Goal: Task Accomplishment & Management: Manage account settings

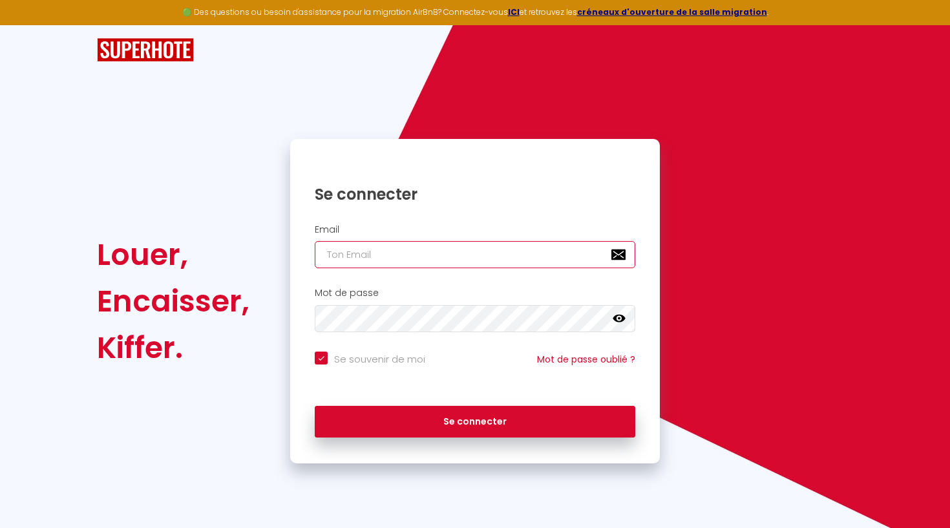
type input "[EMAIL_ADDRESS][DOMAIN_NAME]"
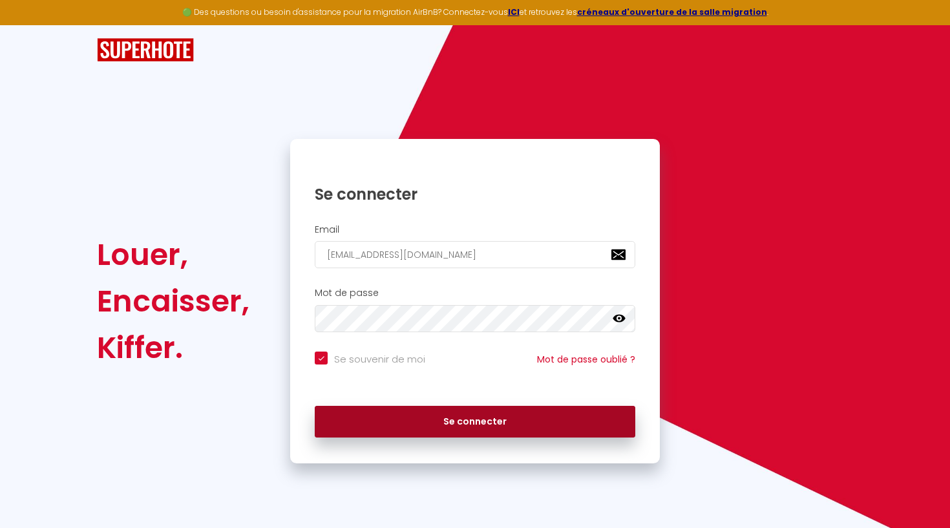
click at [486, 419] on button "Se connecter" at bounding box center [475, 422] width 320 height 32
checkbox input "true"
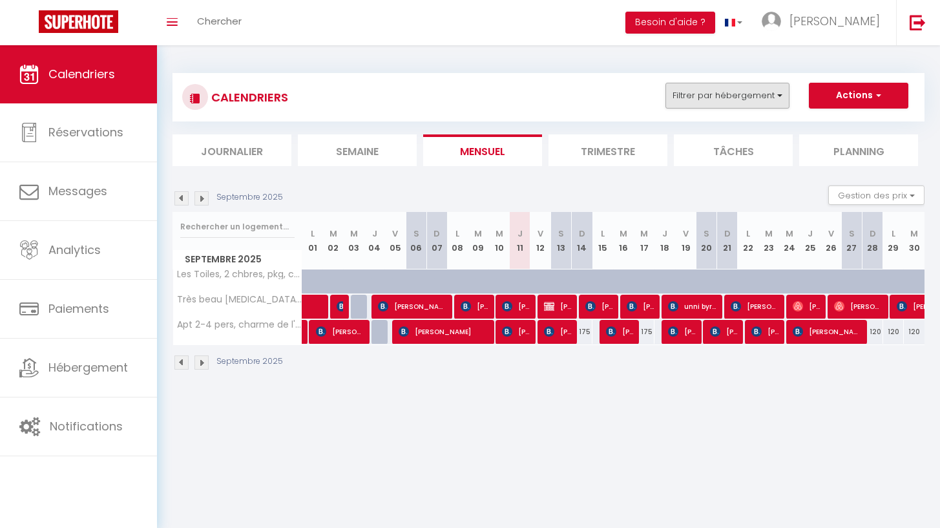
click at [769, 96] on button "Filtrer par hébergement" at bounding box center [727, 96] width 124 height 26
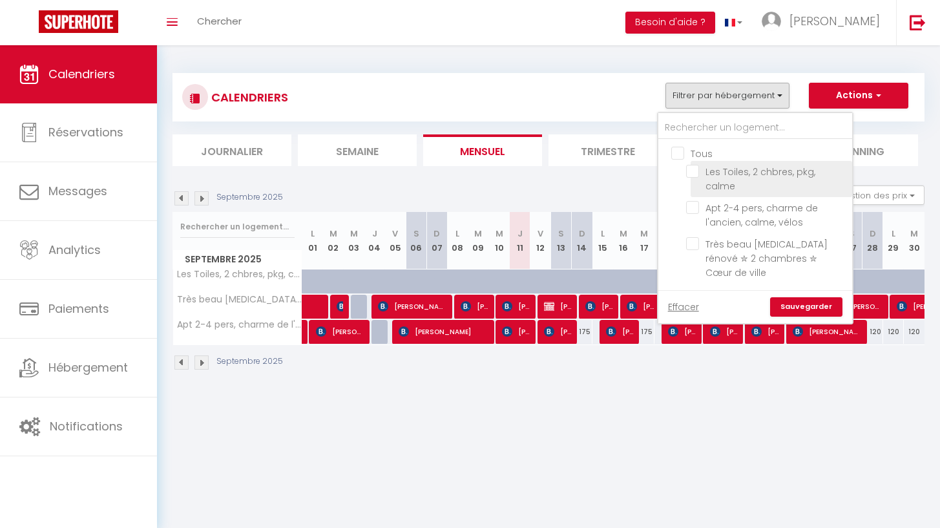
click at [693, 172] on input "Les Toiles, 2 chbres, pkg, calme" at bounding box center [766, 171] width 161 height 13
checkbox input "true"
checkbox input "false"
click at [805, 297] on link "Sauvegarder" at bounding box center [806, 306] width 72 height 19
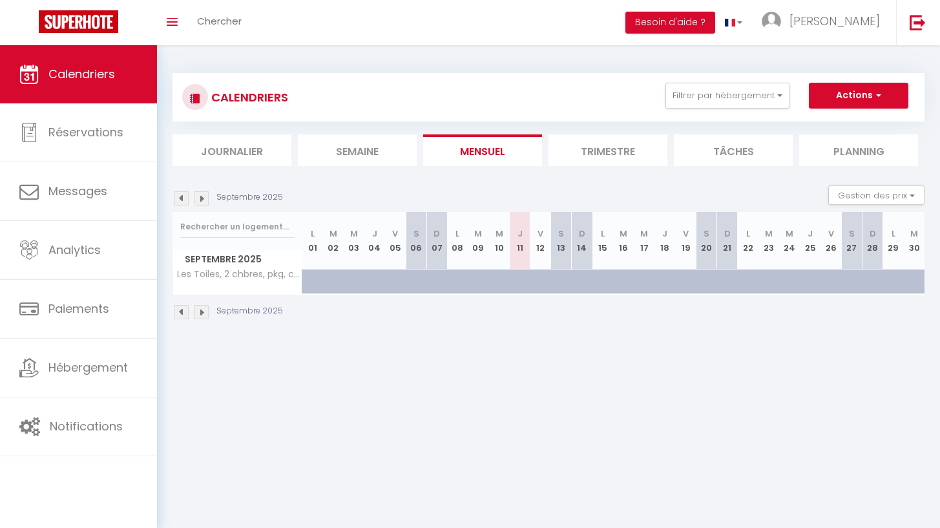
click at [847, 151] on li "Planning" at bounding box center [858, 150] width 119 height 32
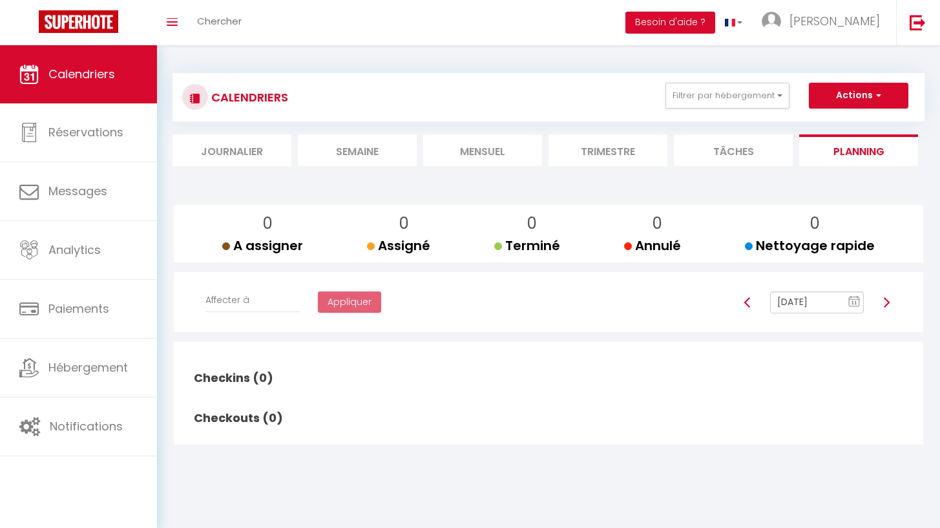
click at [753, 141] on li "Tâches" at bounding box center [733, 150] width 119 height 32
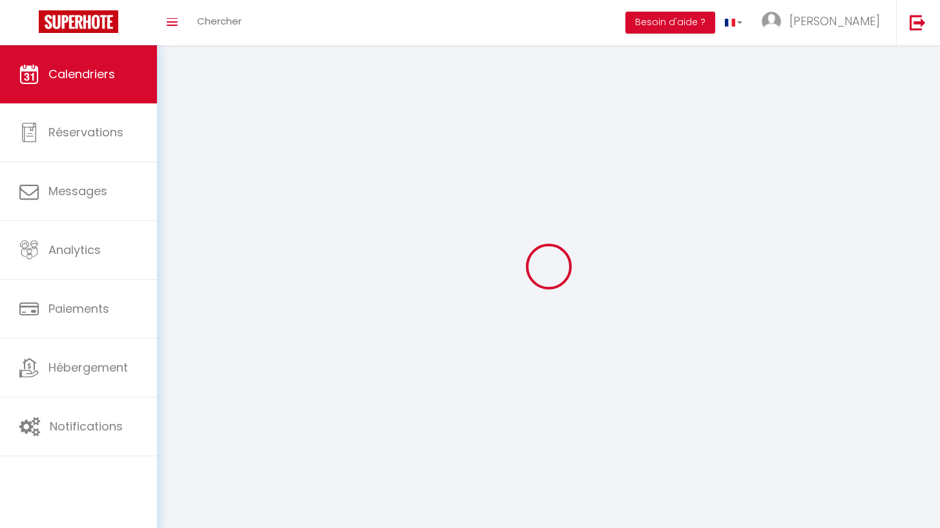
select select
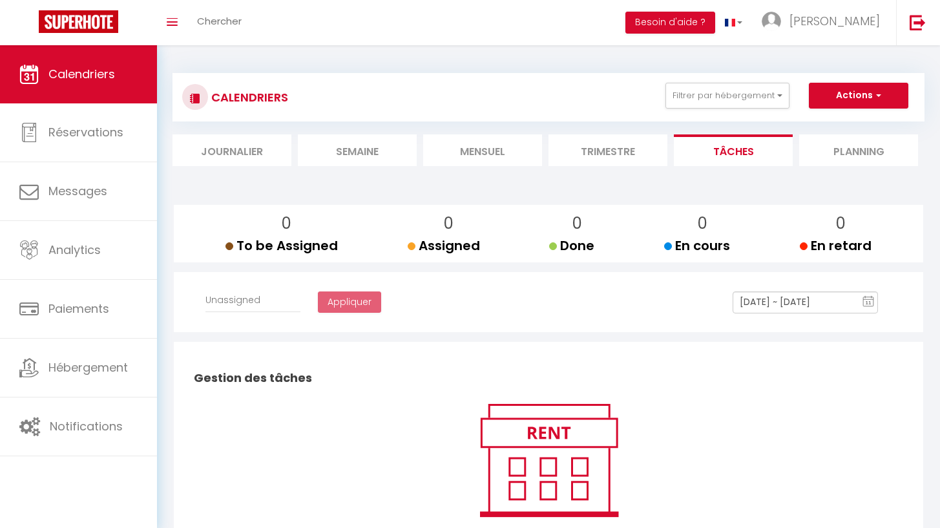
click at [616, 145] on li "Trimestre" at bounding box center [607, 150] width 119 height 32
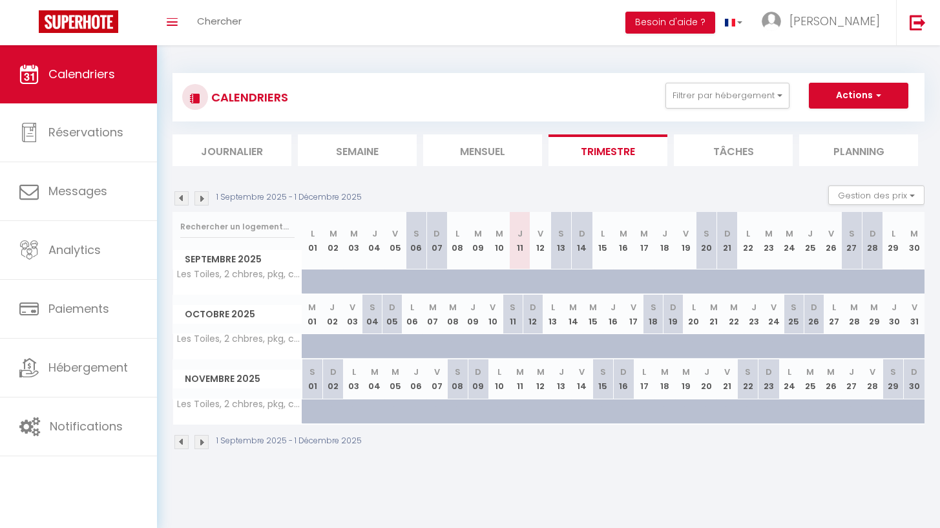
click at [496, 149] on li "Mensuel" at bounding box center [482, 150] width 119 height 32
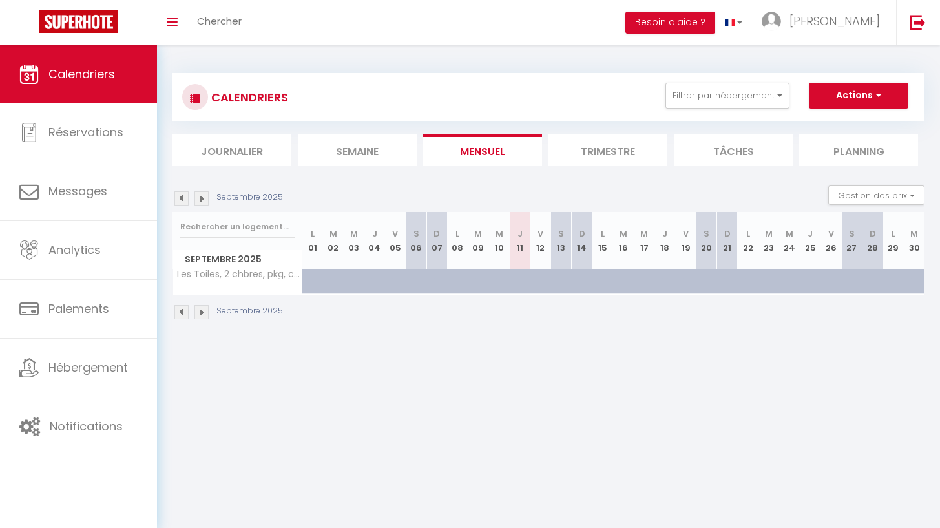
click at [205, 309] on img at bounding box center [201, 312] width 14 height 14
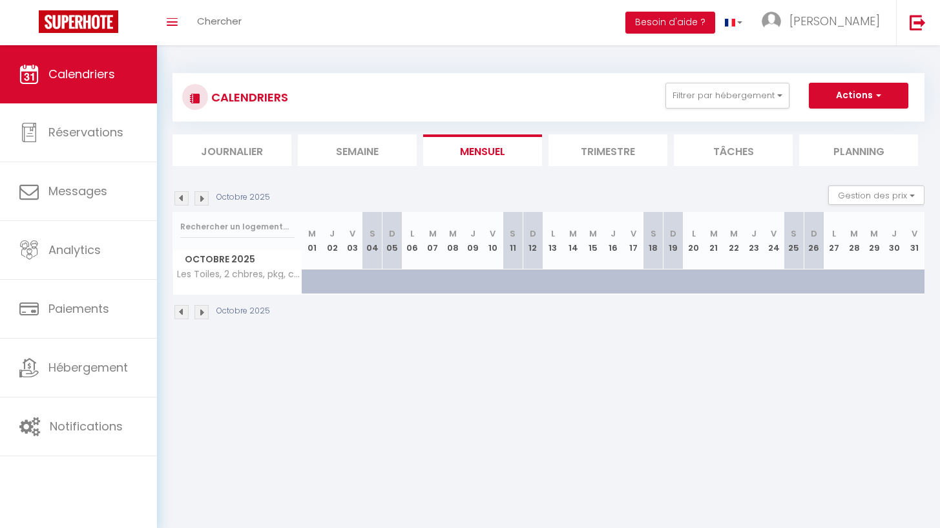
click at [205, 309] on img at bounding box center [201, 312] width 14 height 14
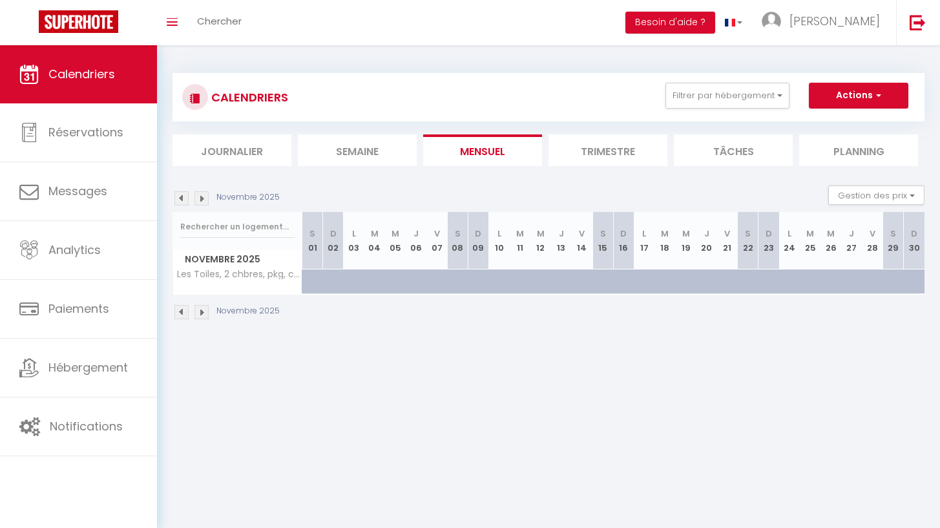
click at [205, 310] on img at bounding box center [201, 312] width 14 height 14
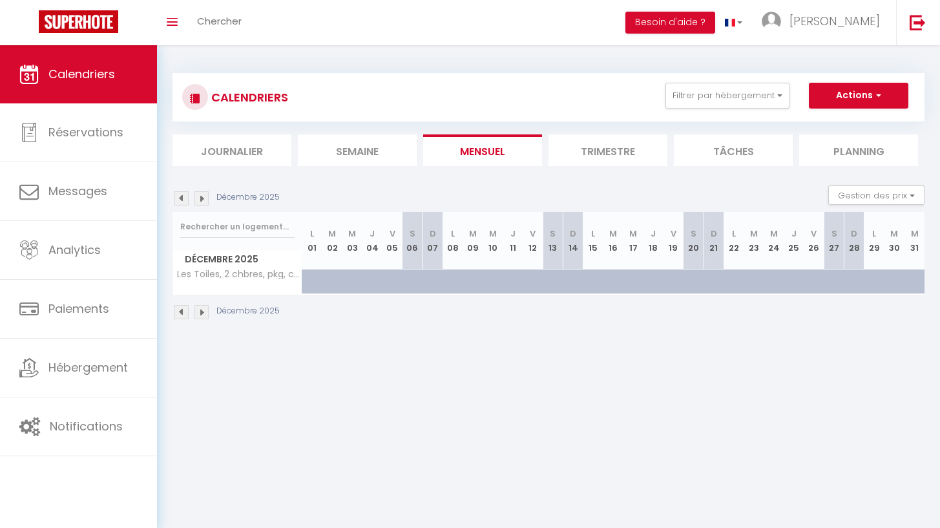
click at [203, 312] on img at bounding box center [201, 312] width 14 height 14
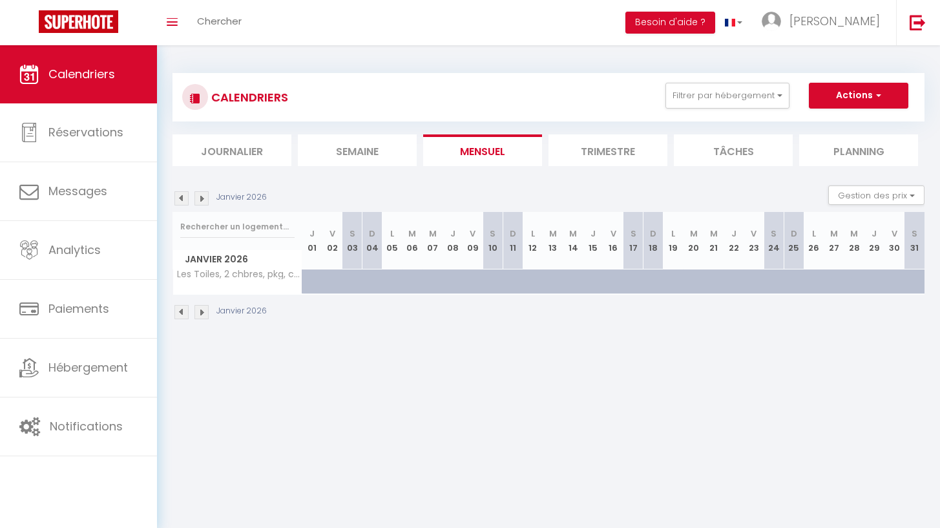
click at [203, 312] on img at bounding box center [201, 312] width 14 height 14
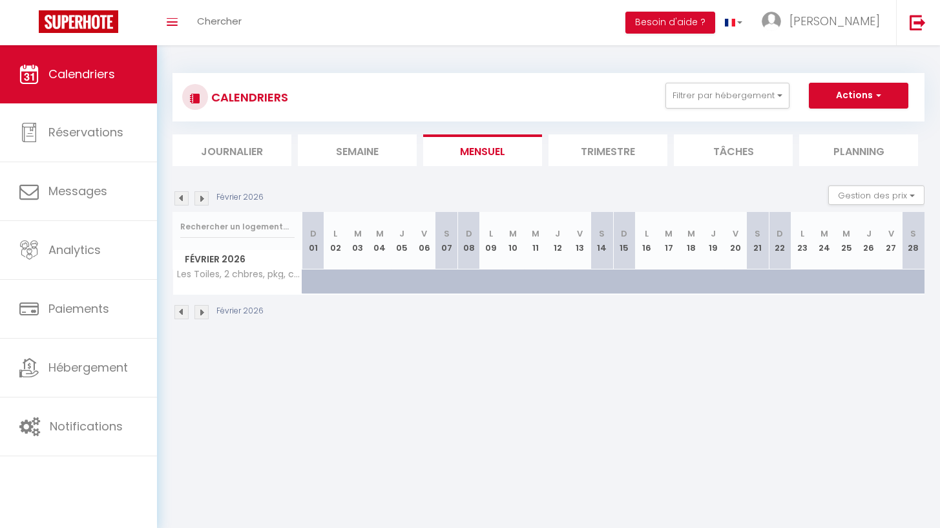
click at [203, 312] on img at bounding box center [201, 312] width 14 height 14
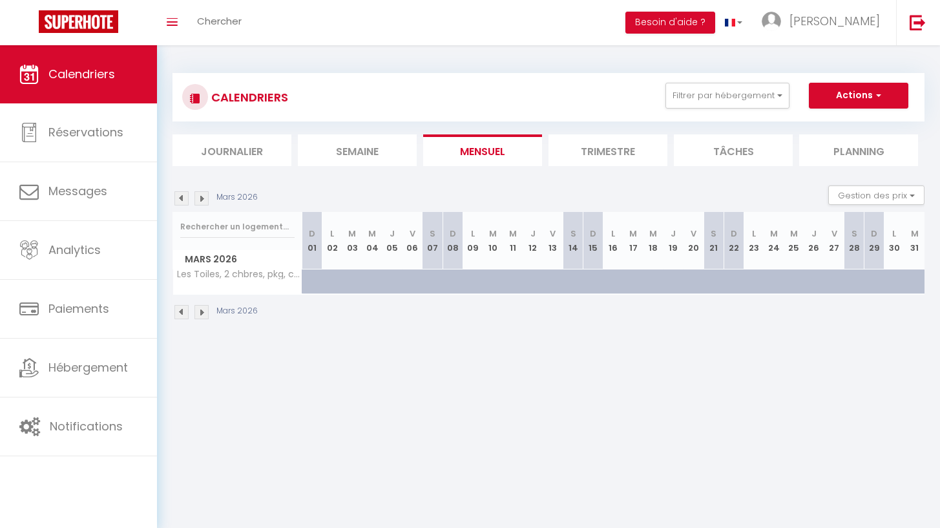
click at [203, 312] on img at bounding box center [201, 312] width 14 height 14
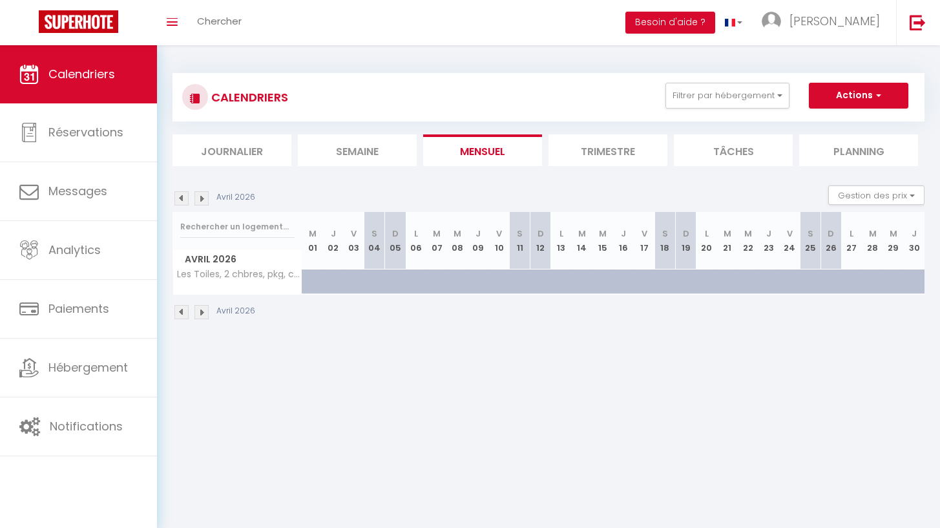
click at [320, 282] on div at bounding box center [319, 288] width 21 height 25
type input "Mer 01 Avril 2026"
type input "Jeu 02 Avril 2026"
click at [0, 0] on div at bounding box center [0, 0] width 0 height 0
click at [322, 282] on tr "Les Toiles, 2 chbres, pkg, calme" at bounding box center [549, 281] width 752 height 25
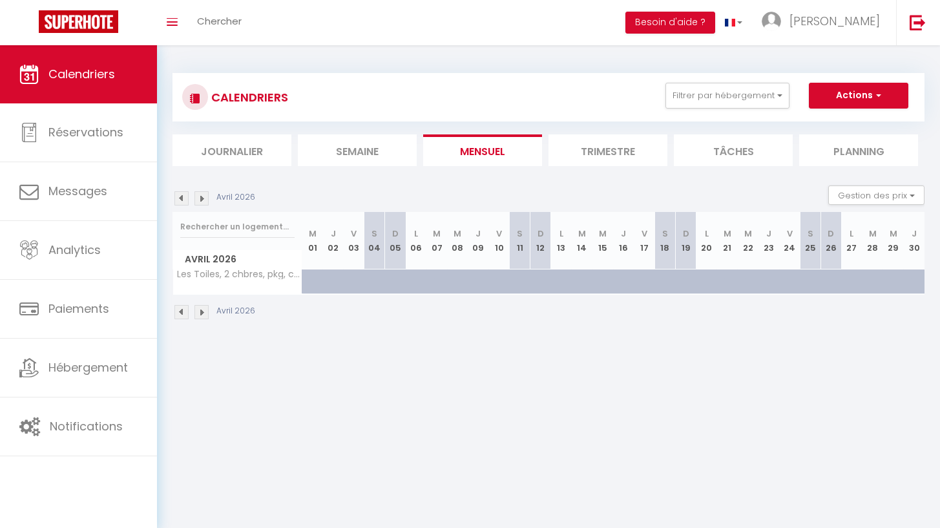
click at [322, 282] on div at bounding box center [332, 281] width 21 height 24
type input "Jeu 02 Avril 2026"
type input "Ven 03 Avril 2026"
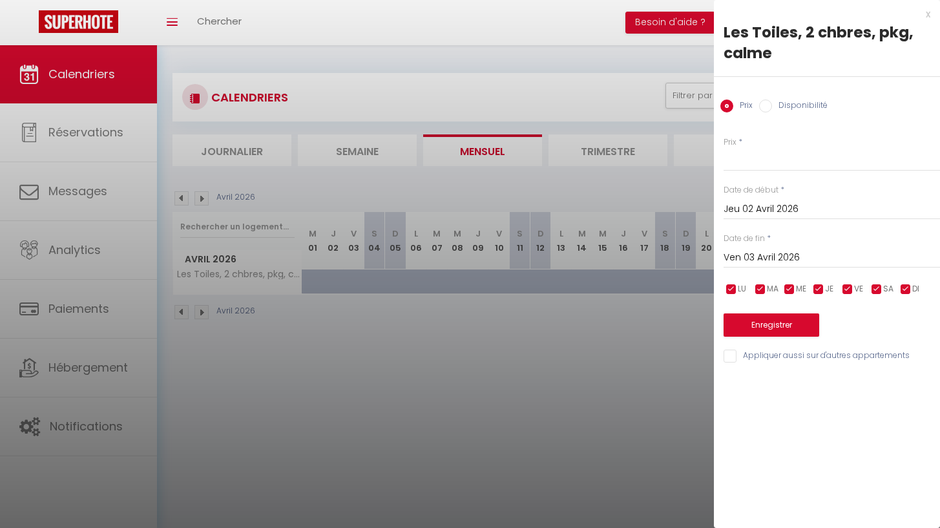
click at [930, 13] on div "x" at bounding box center [822, 14] width 216 height 16
